Goal: Information Seeking & Learning: Learn about a topic

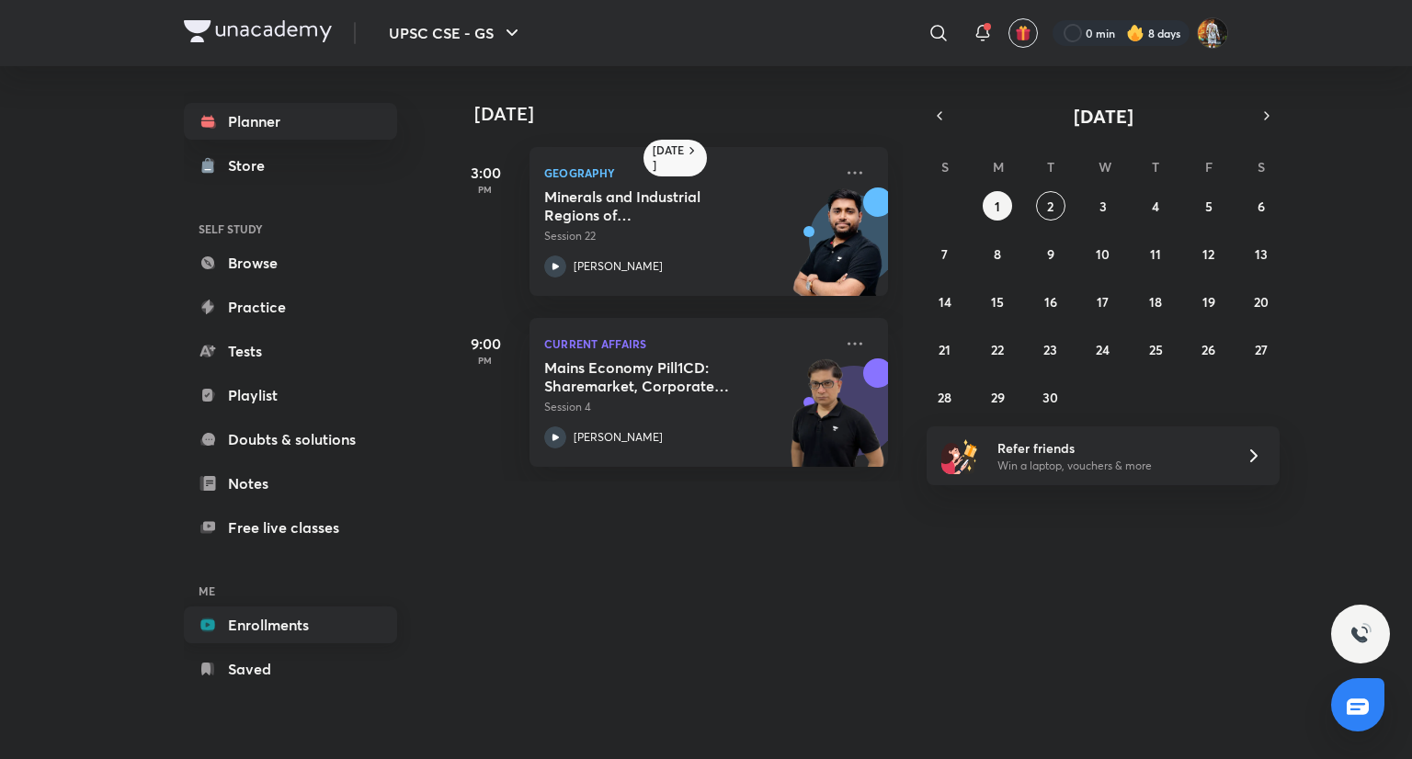
click at [230, 632] on link "Enrollments" at bounding box center [290, 625] width 213 height 37
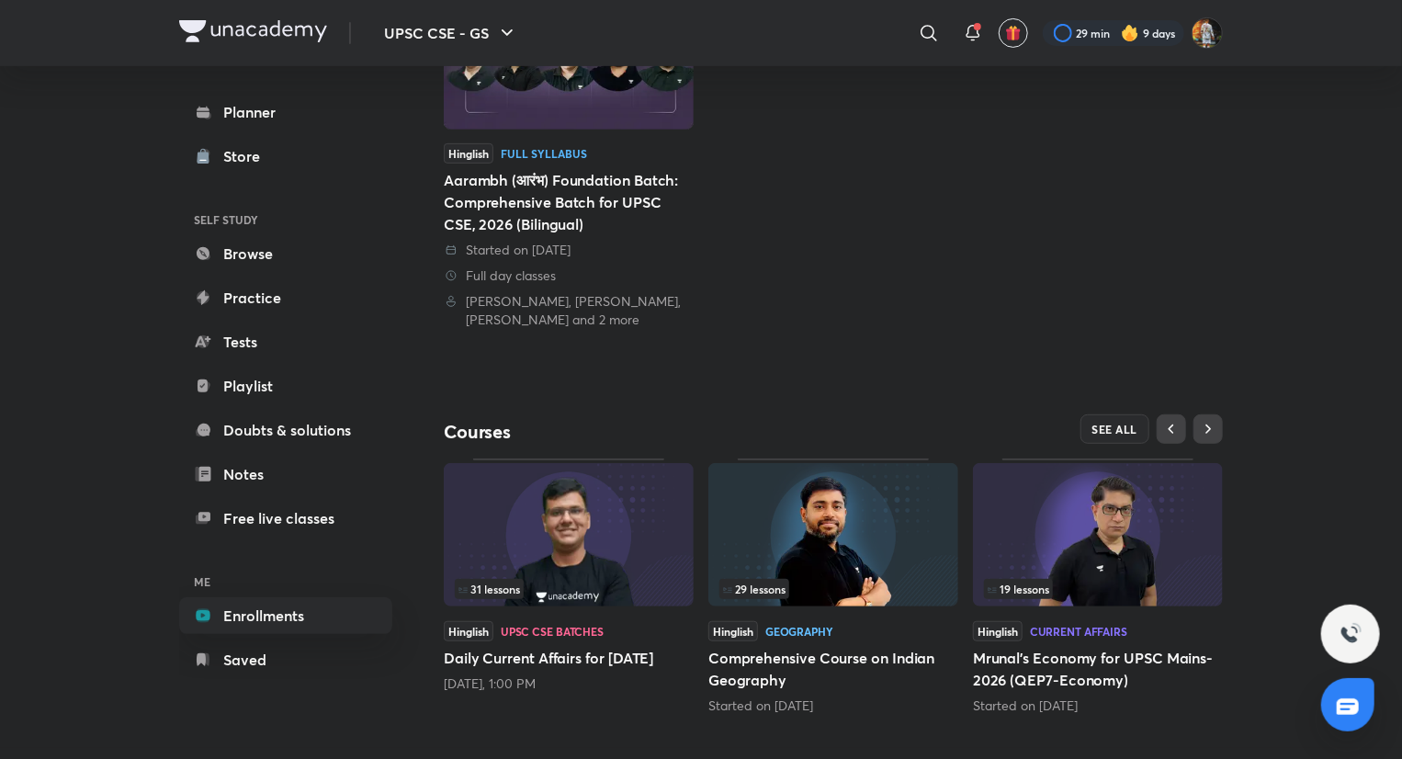
scroll to position [340, 0]
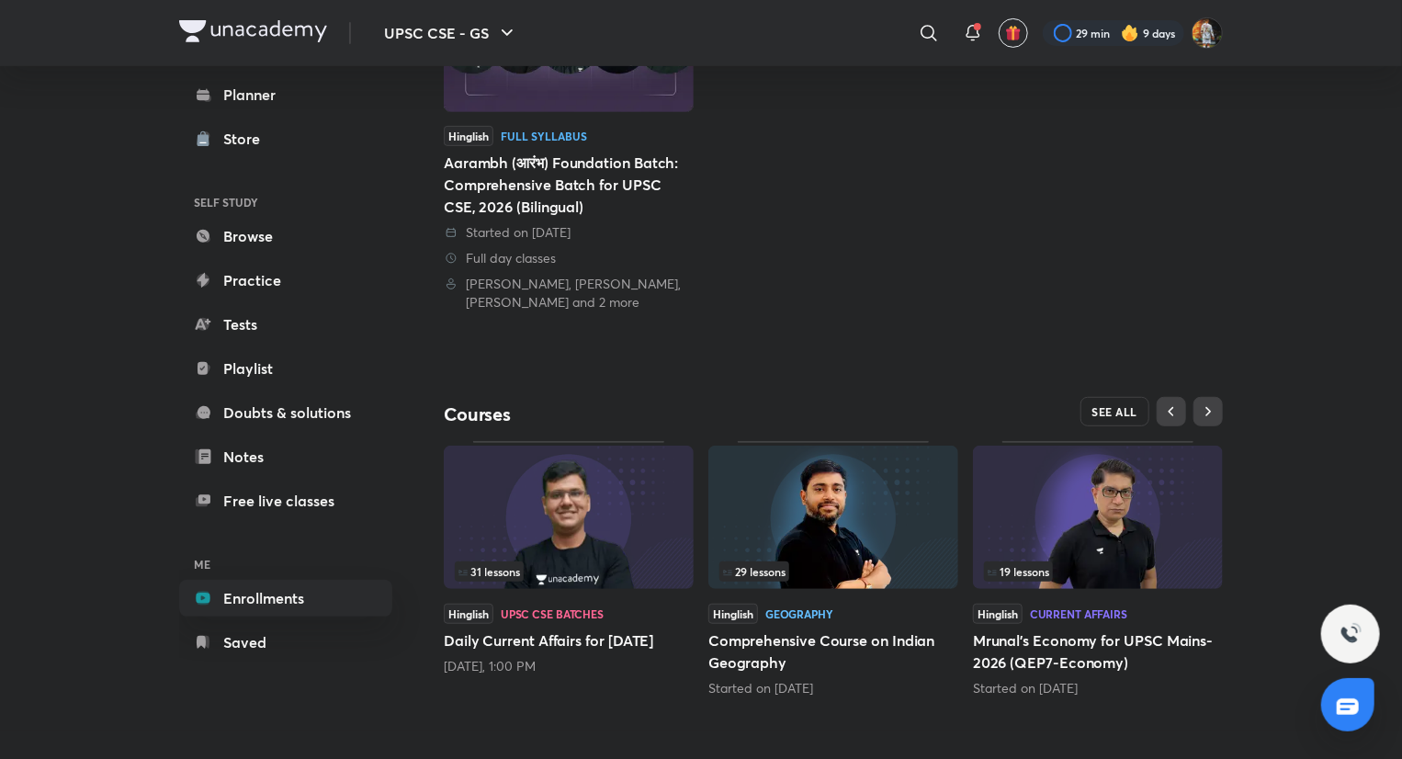
click at [1116, 402] on button "SEE ALL" at bounding box center [1116, 411] width 70 height 29
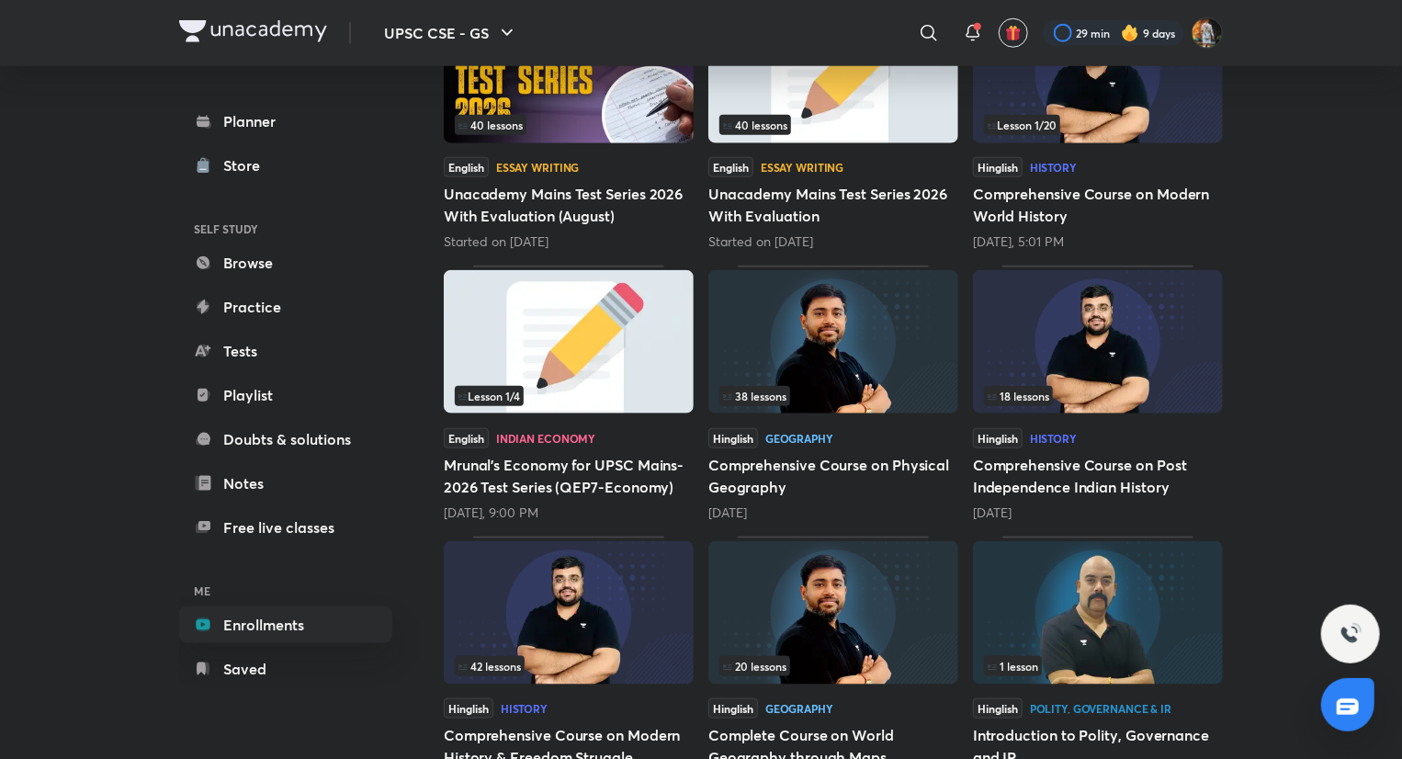
scroll to position [901, 0]
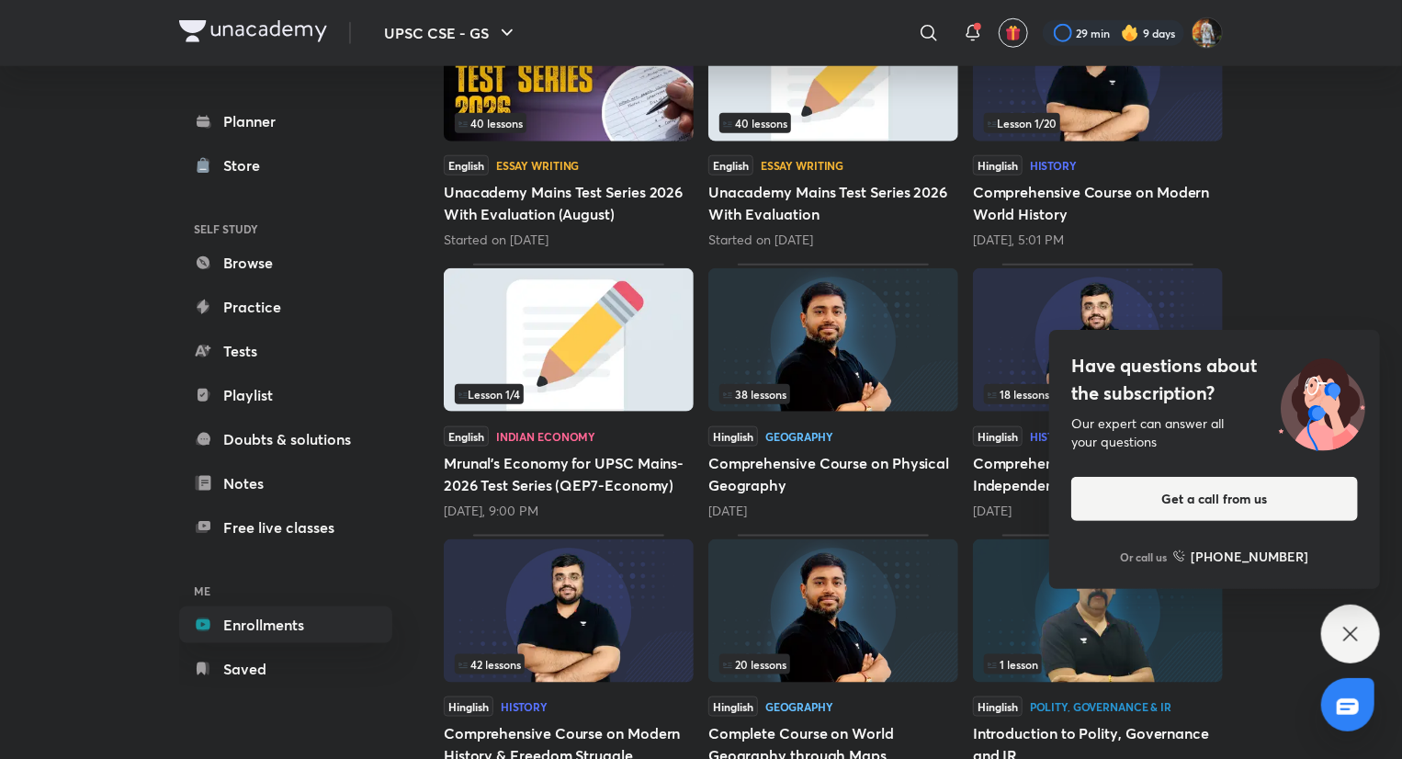
click at [1351, 638] on icon at bounding box center [1351, 634] width 22 height 22
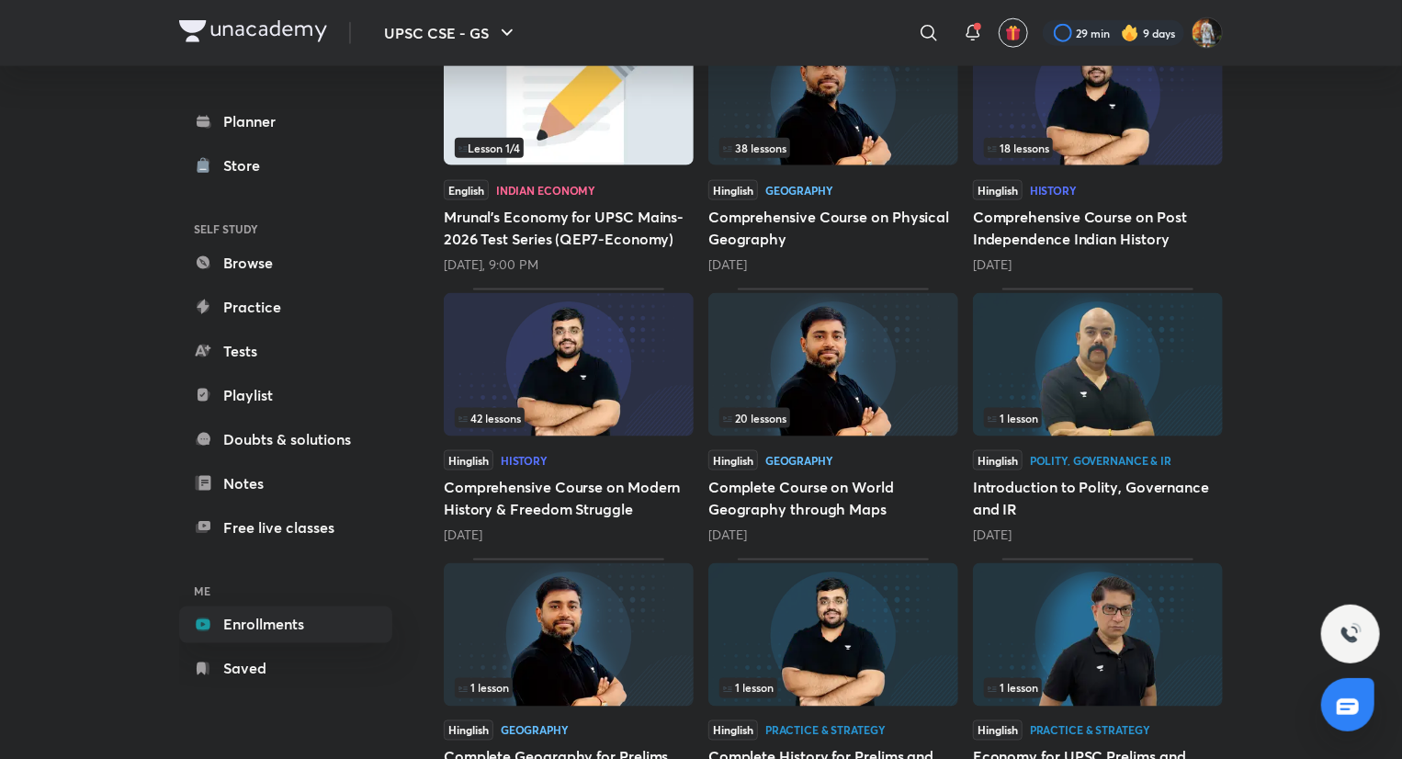
scroll to position [1142, 0]
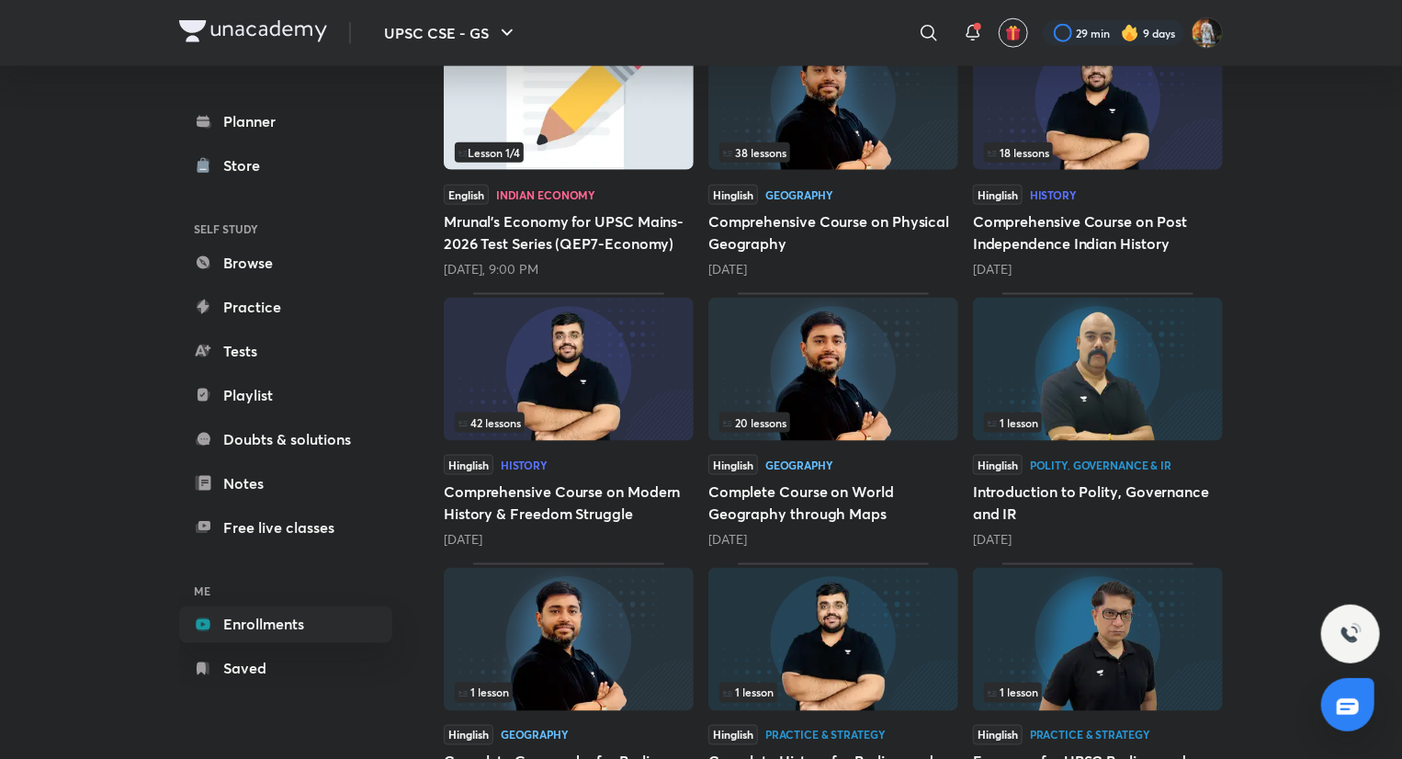
click at [532, 372] on img at bounding box center [569, 369] width 250 height 143
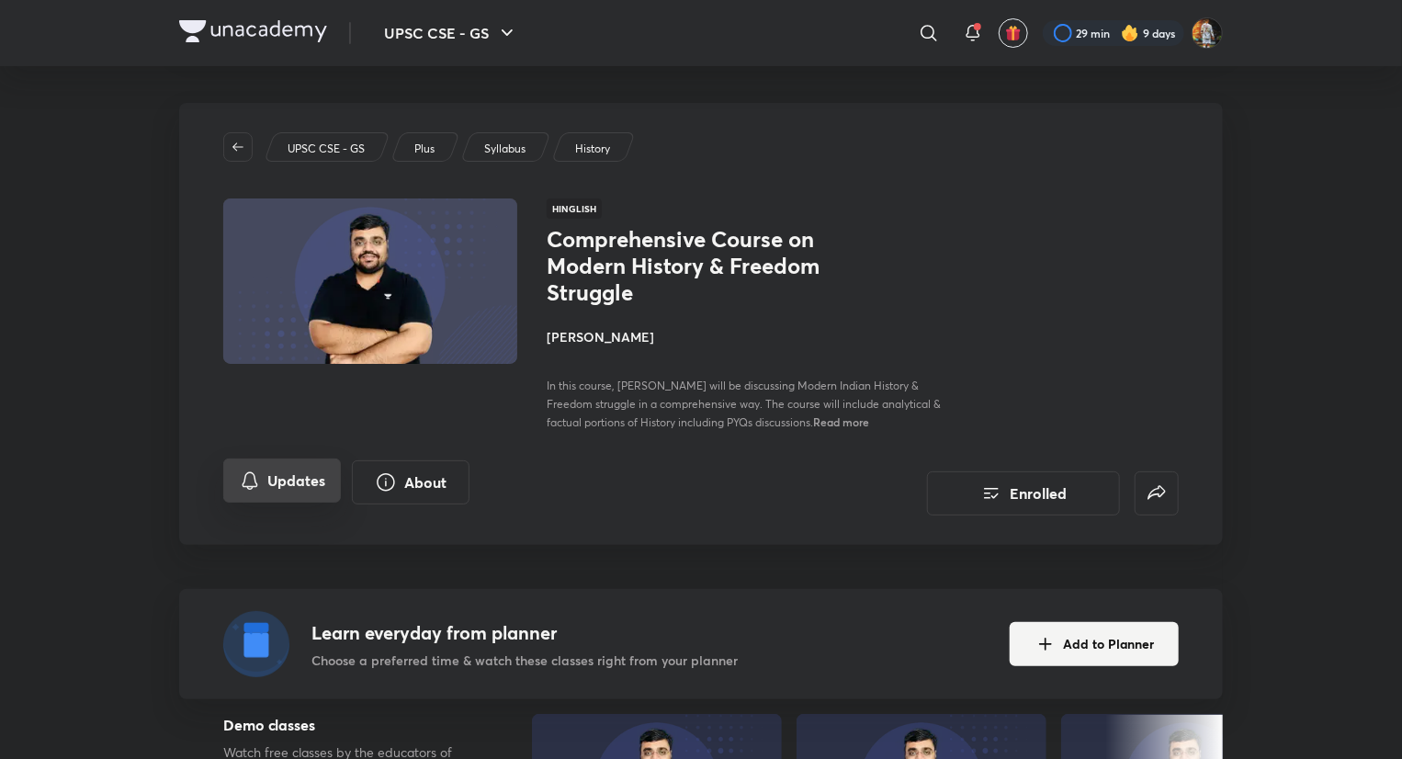
click at [239, 476] on icon "Updates" at bounding box center [250, 481] width 22 height 22
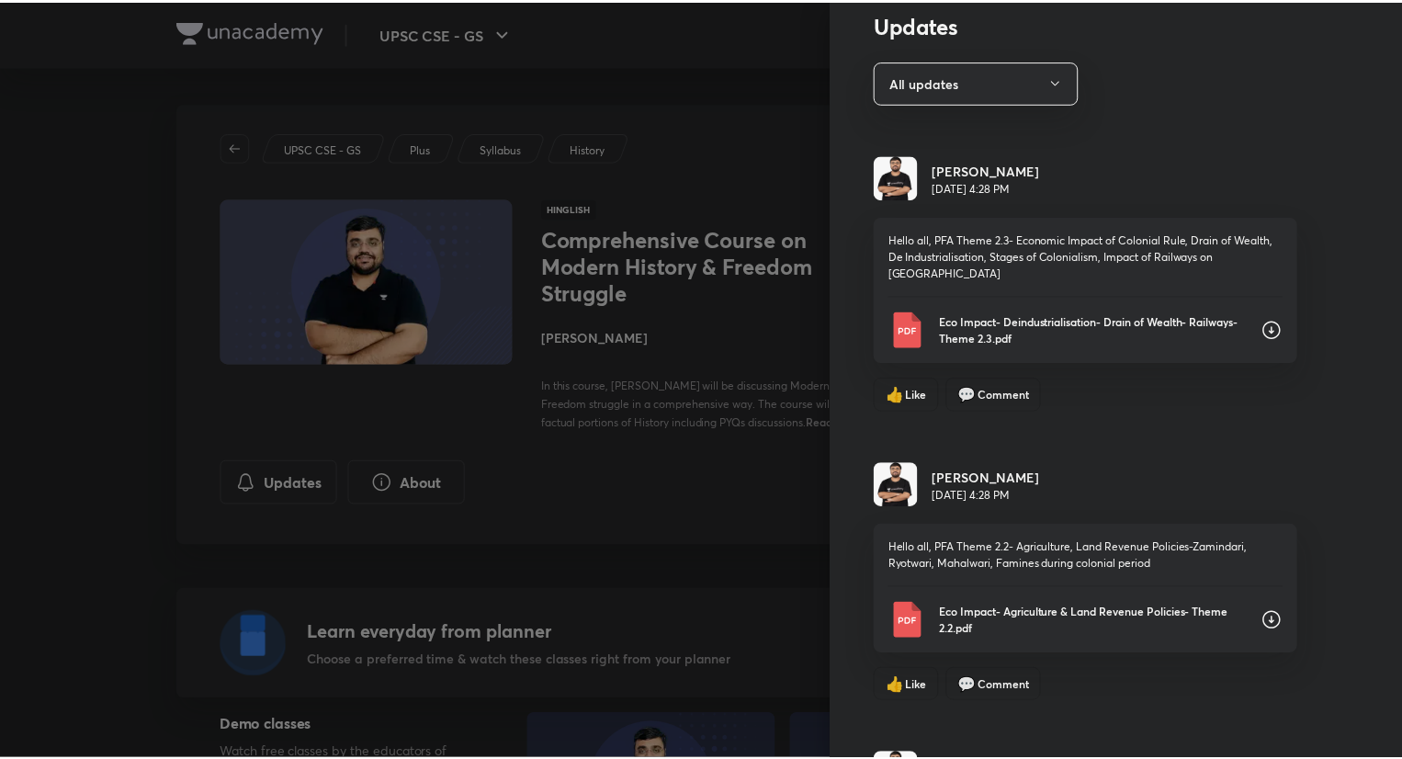
scroll to position [64, 0]
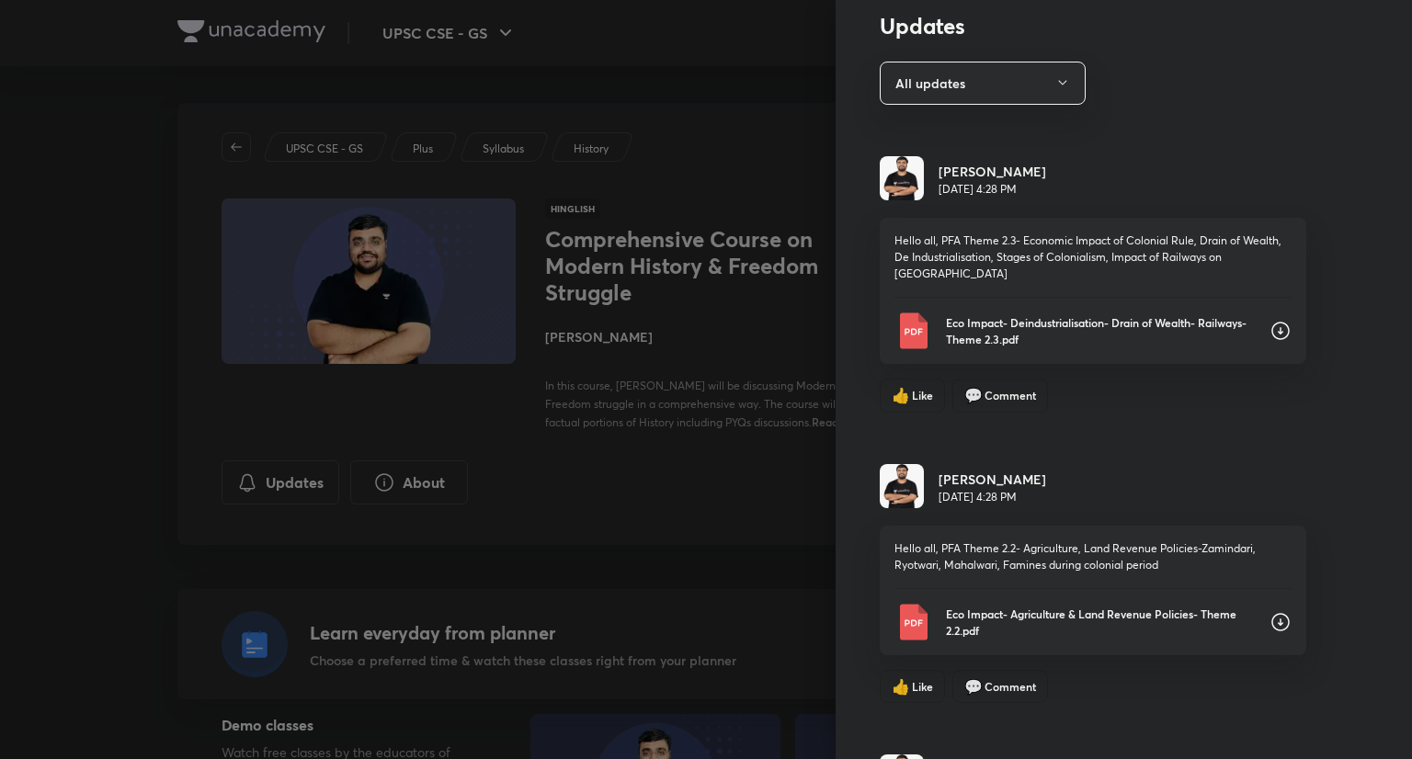
click at [623, 618] on div at bounding box center [706, 379] width 1412 height 759
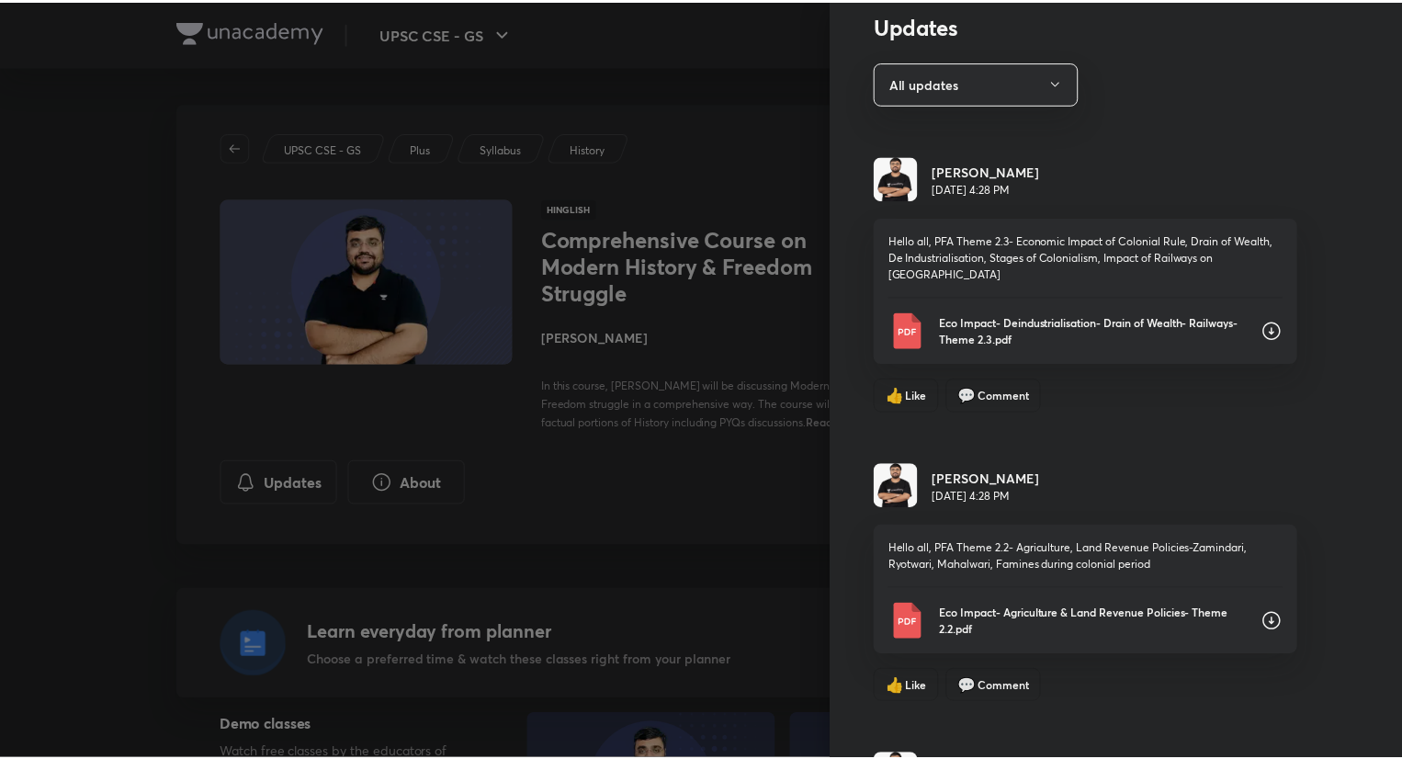
scroll to position [0, 0]
